Goal: Task Accomplishment & Management: Complete application form

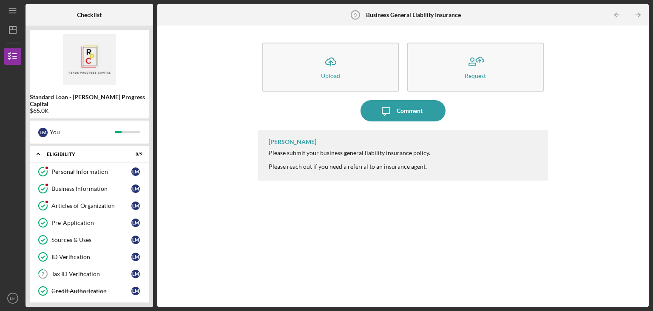
scroll to position [174, 0]
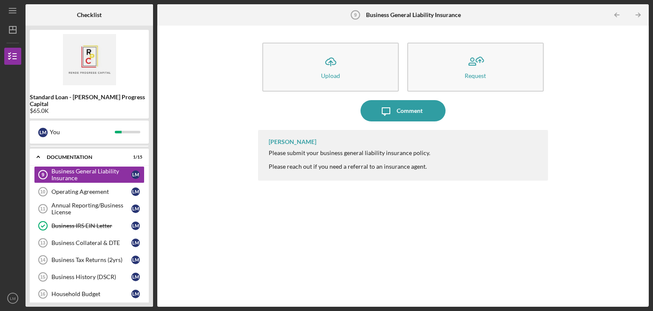
click at [98, 202] on div "Annual Reporting/Business License" at bounding box center [91, 209] width 80 height 14
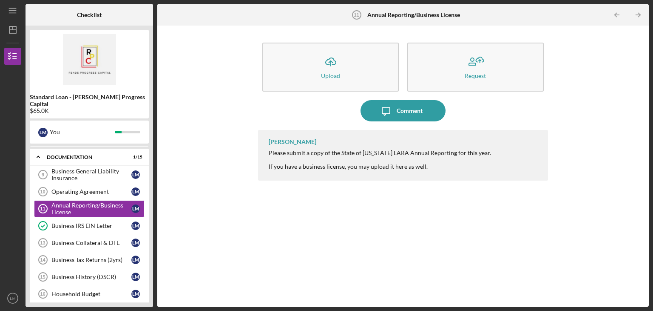
click at [351, 70] on button "Icon/Upload Upload" at bounding box center [331, 67] width 137 height 49
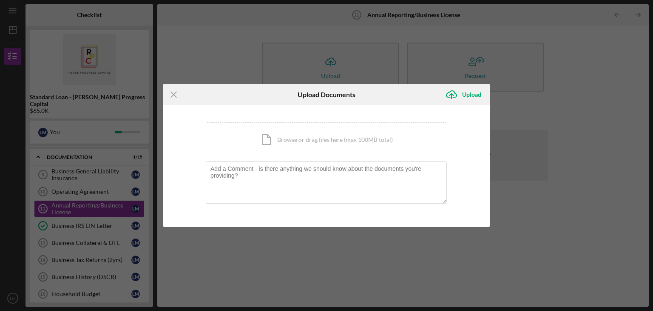
click at [315, 149] on div "Icon/Document Browse or drag files here (max 100MB total) Tap to choose files o…" at bounding box center [327, 139] width 242 height 35
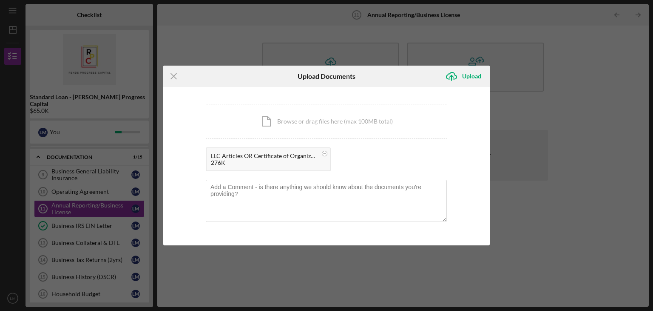
click at [475, 77] on div "Upload" at bounding box center [471, 76] width 19 height 17
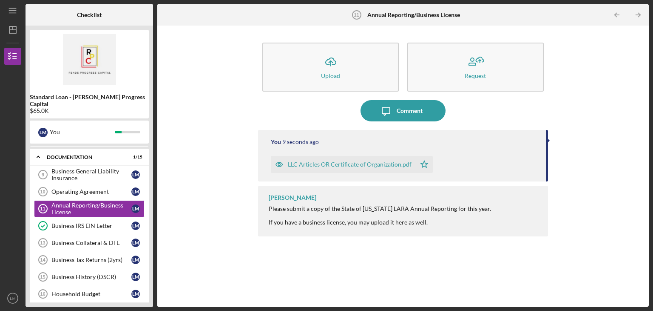
click at [85, 239] on div "Business Collateral & DTE" at bounding box center [91, 242] width 80 height 7
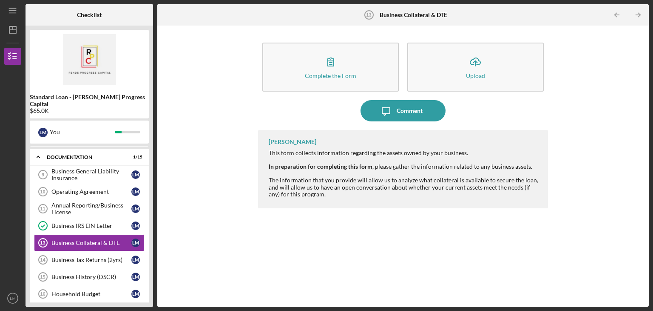
click at [346, 83] on button "Complete the Form Form" at bounding box center [331, 67] width 137 height 49
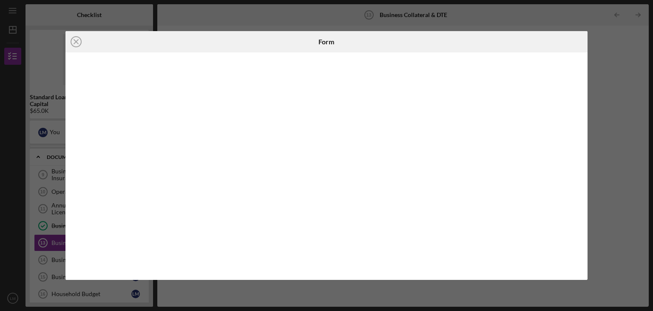
drag, startPoint x: 283, startPoint y: 61, endPoint x: 580, endPoint y: 148, distance: 309.7
click at [72, 43] on icon "Icon/Close" at bounding box center [76, 41] width 21 height 21
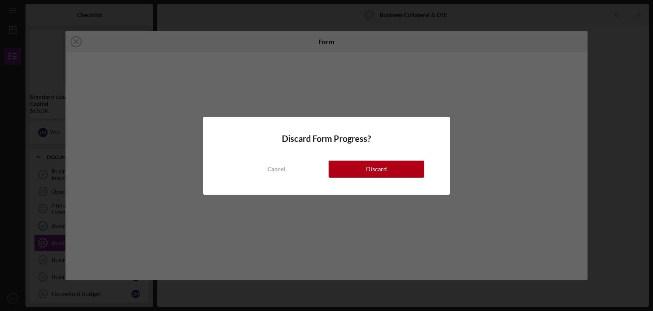
click at [369, 166] on div "Discard" at bounding box center [376, 168] width 21 height 17
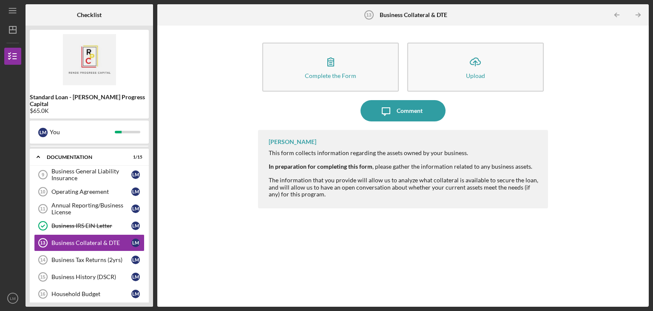
click at [340, 71] on icon "button" at bounding box center [330, 61] width 21 height 21
click at [80, 256] on div "Business Tax Returns (2yrs)" at bounding box center [91, 259] width 80 height 7
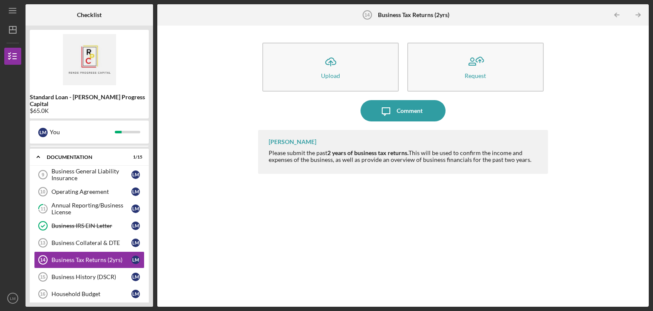
click at [81, 273] on div "Business History (DSCR)" at bounding box center [91, 276] width 80 height 7
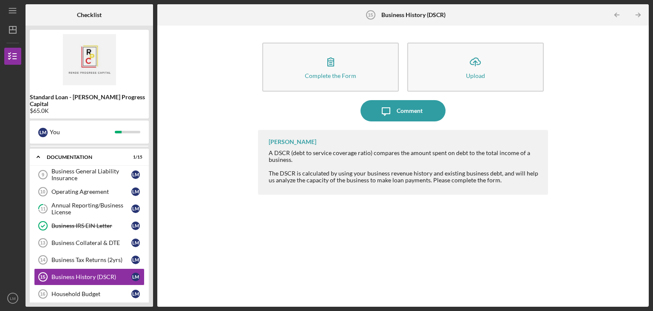
click at [315, 67] on button "Complete the Form Form" at bounding box center [331, 67] width 137 height 49
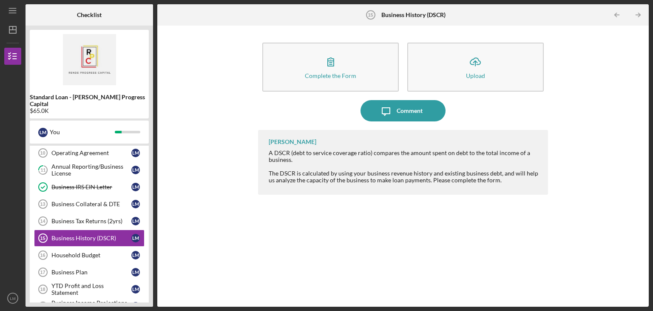
scroll to position [214, 0]
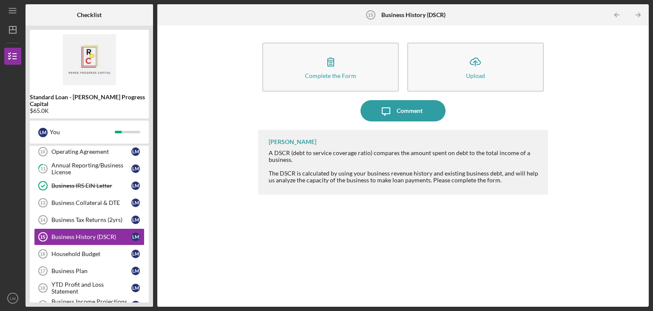
click at [104, 250] on div "Household Budget" at bounding box center [91, 253] width 80 height 7
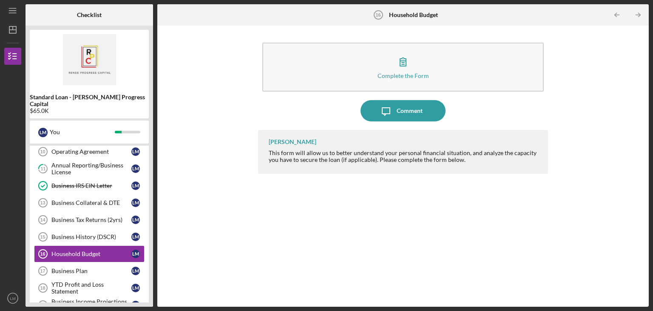
click at [308, 70] on button "Complete the Form Form" at bounding box center [404, 67] width 282 height 49
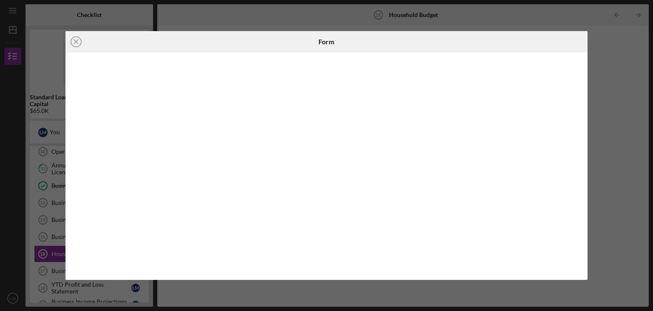
drag, startPoint x: 582, startPoint y: 135, endPoint x: 582, endPoint y: 169, distance: 33.6
click at [582, 169] on div at bounding box center [327, 165] width 523 height 227
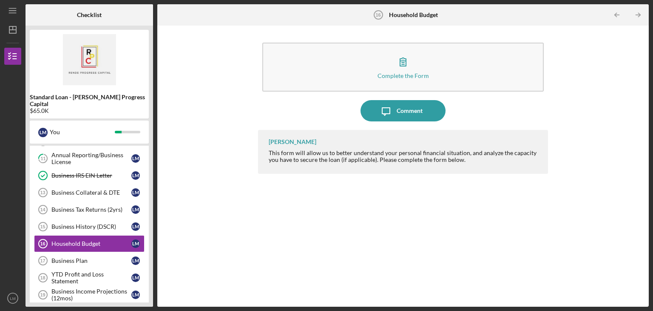
scroll to position [225, 0]
click at [89, 254] on link "Business Plan 17 Business Plan [PERSON_NAME]" at bounding box center [89, 259] width 111 height 17
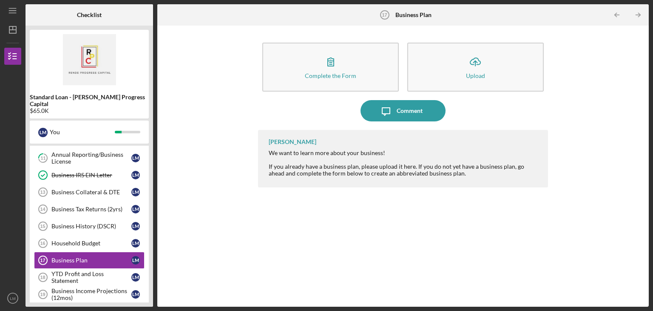
click at [344, 71] on button "Complete the Form Form" at bounding box center [331, 67] width 137 height 49
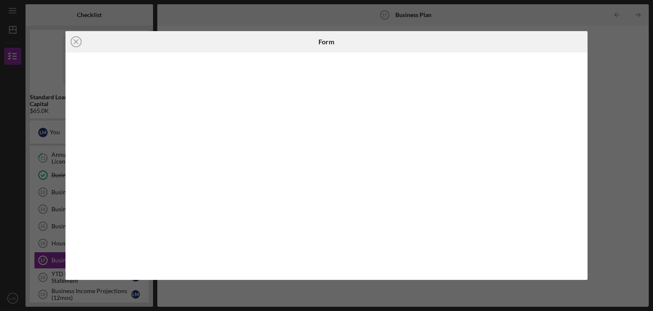
click at [616, 92] on div "Icon/Close Form" at bounding box center [326, 155] width 653 height 311
